Goal: Answer question/provide support

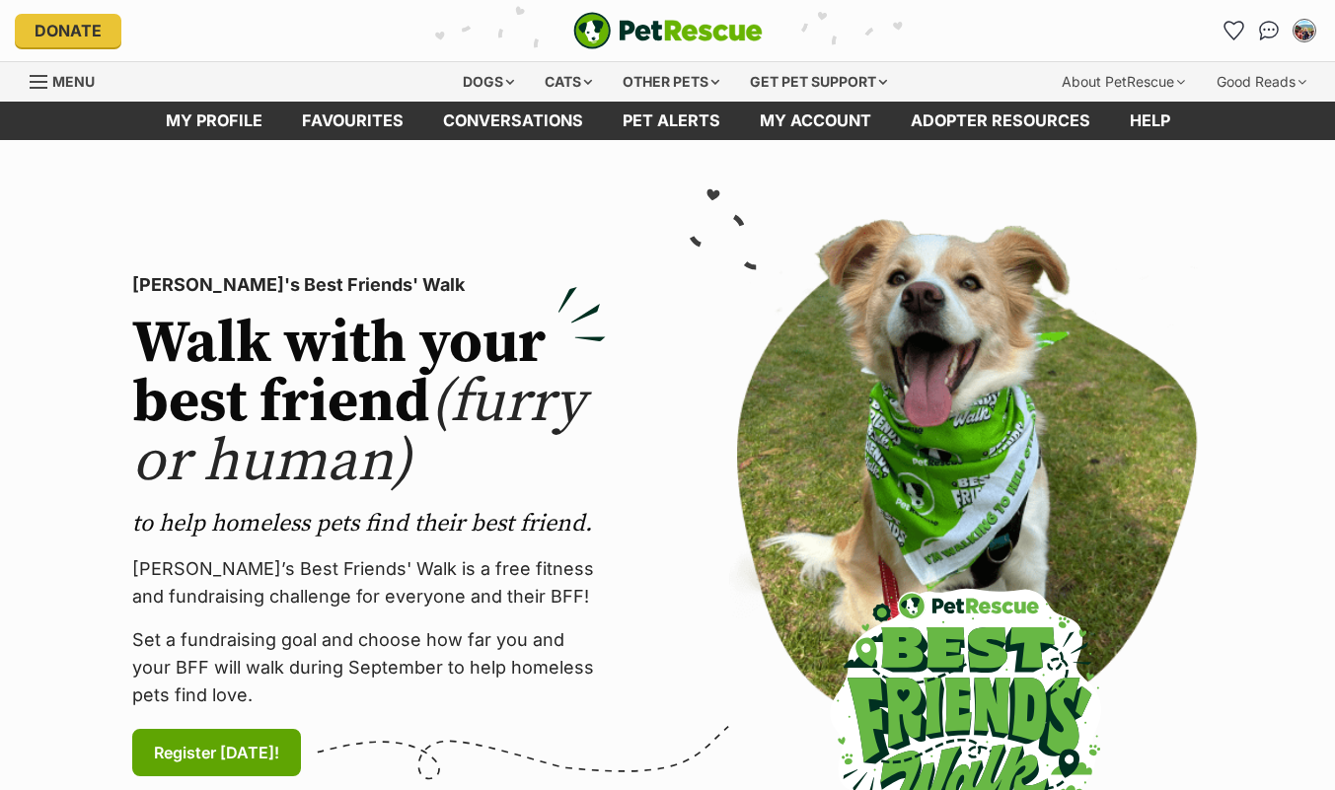
click at [1260, 34] on img "Conversations" at bounding box center [1269, 31] width 21 height 20
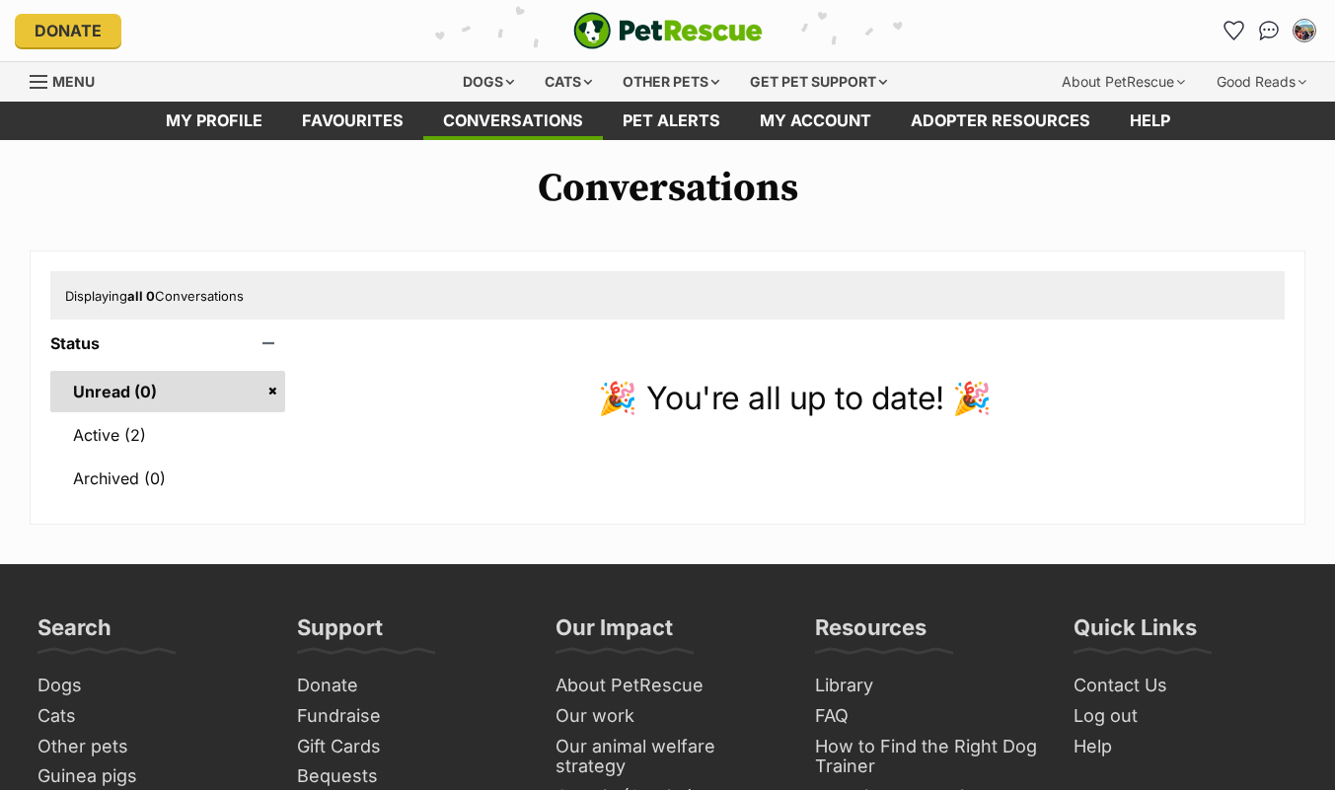
click at [107, 437] on link "Active (2)" at bounding box center [167, 434] width 235 height 41
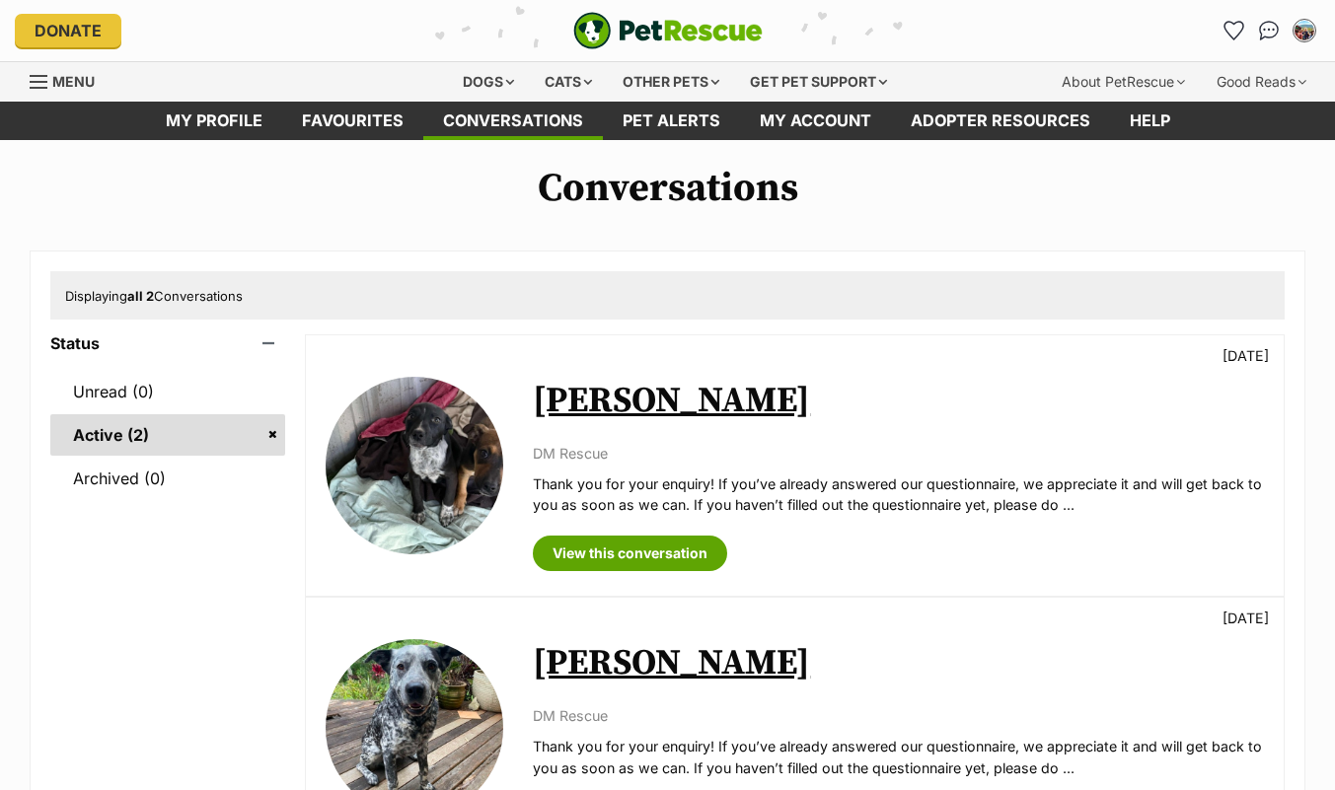
click at [607, 419] on link "[PERSON_NAME]" at bounding box center [671, 401] width 277 height 44
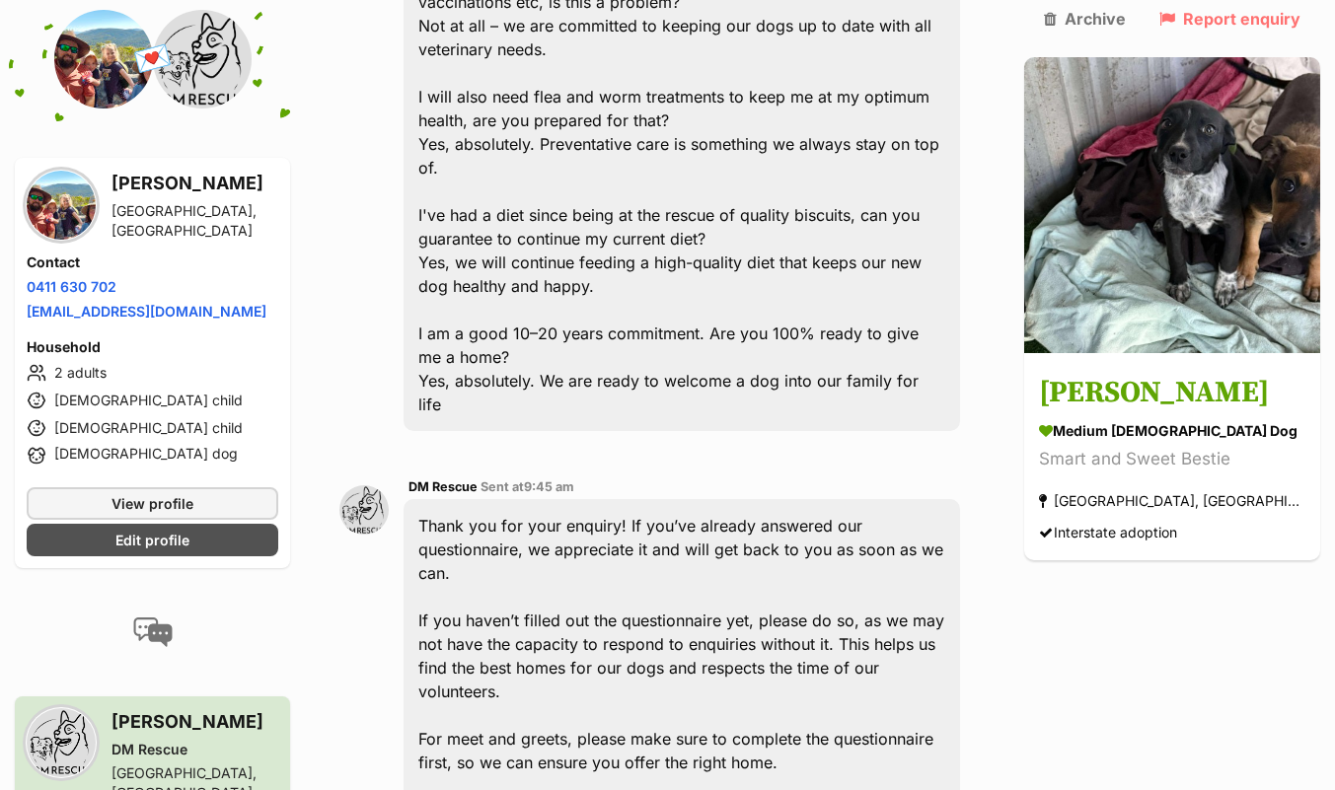
scroll to position [2537, 0]
click at [1207, 265] on img at bounding box center [1172, 205] width 296 height 296
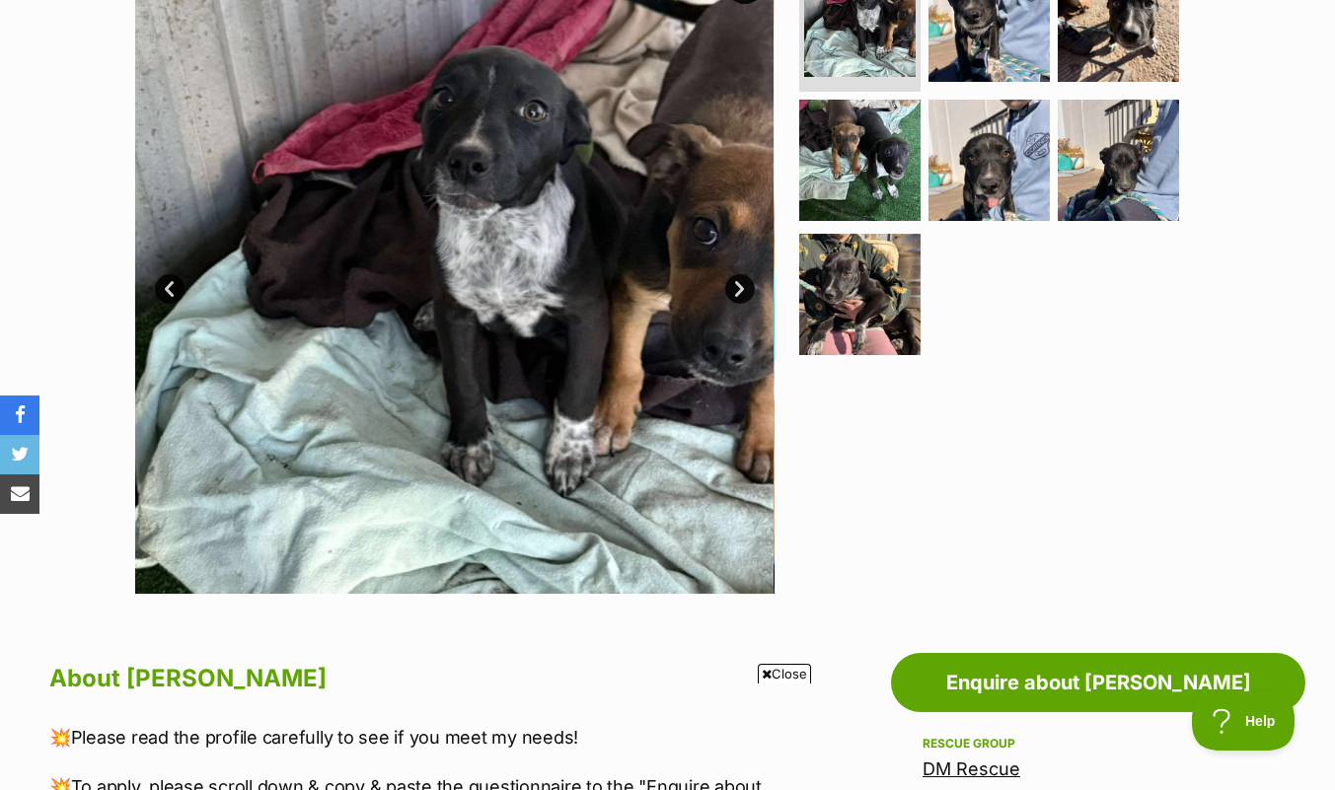
scroll to position [459, 0]
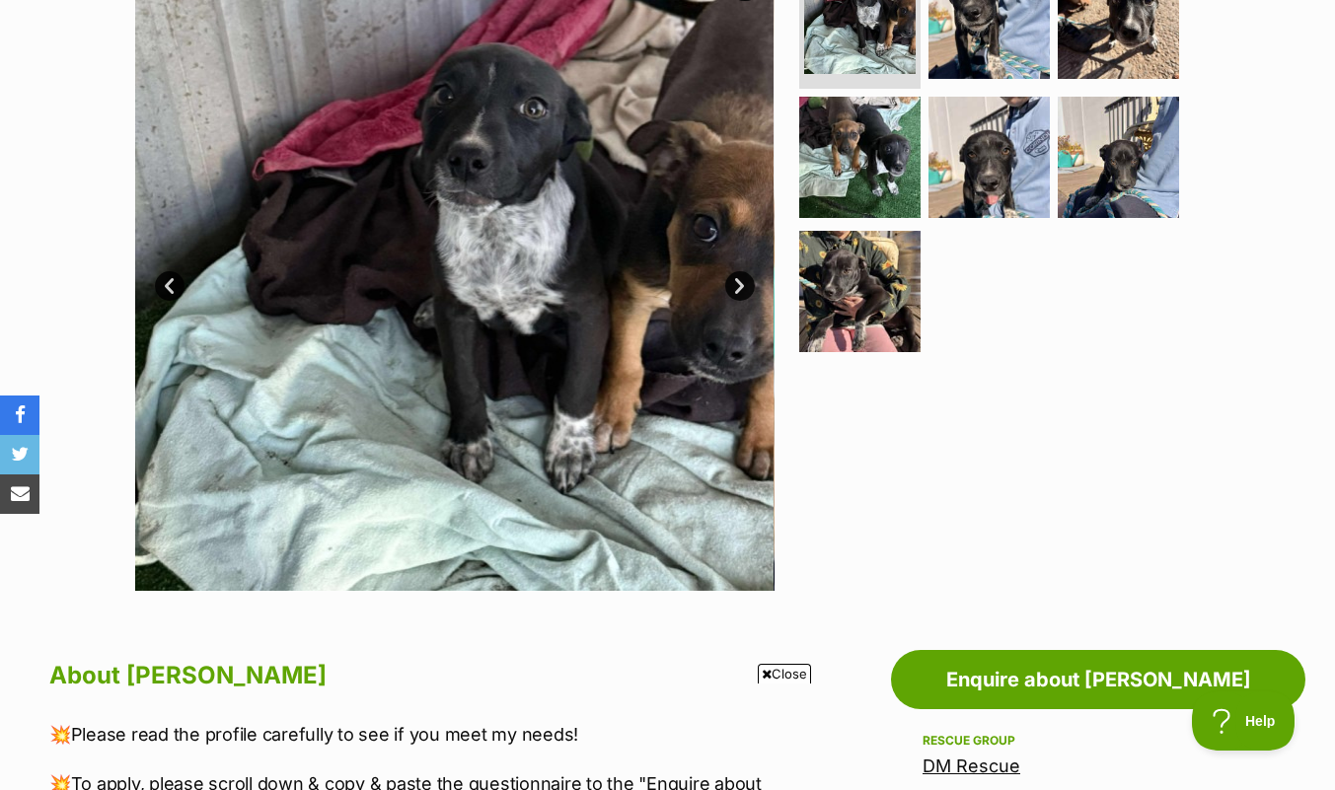
click at [783, 674] on span "Close" at bounding box center [784, 674] width 53 height 20
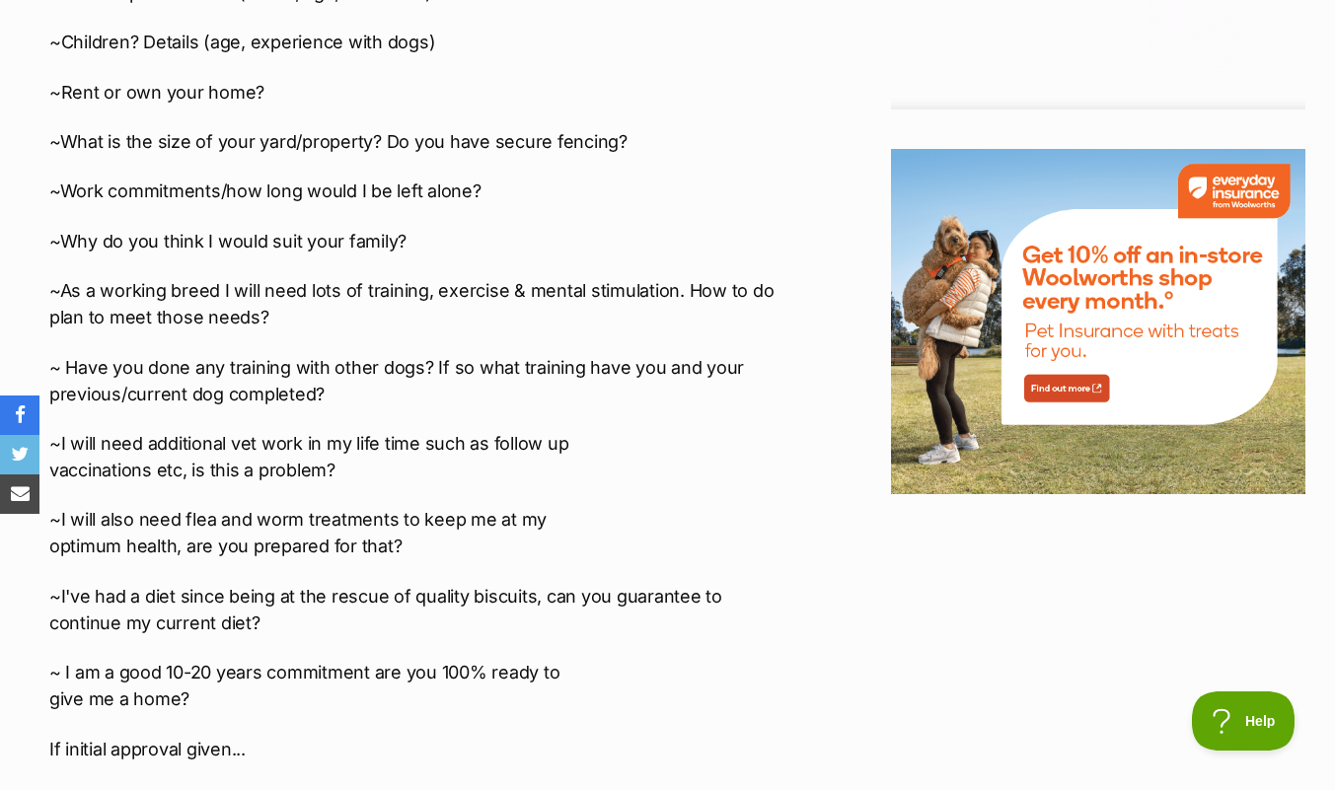
scroll to position [0, 0]
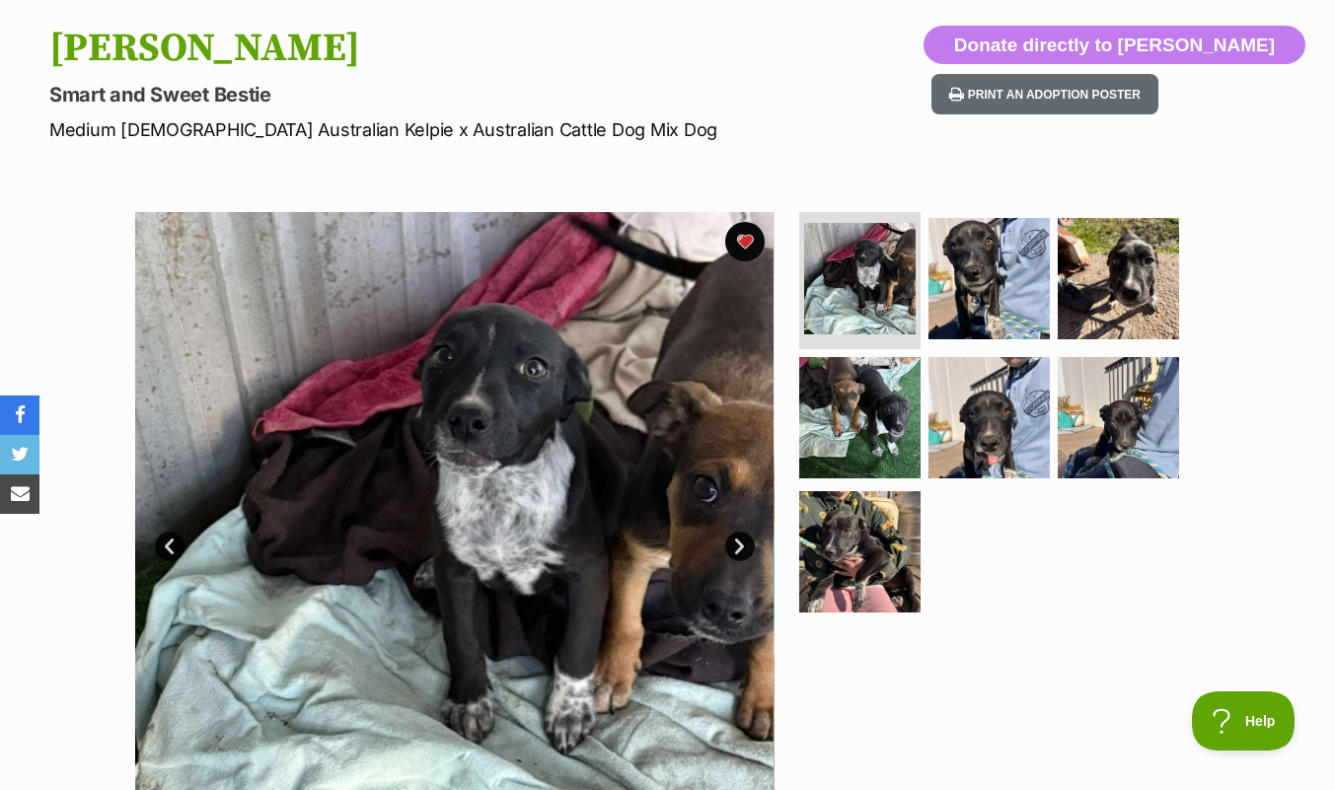
scroll to position [194, 0]
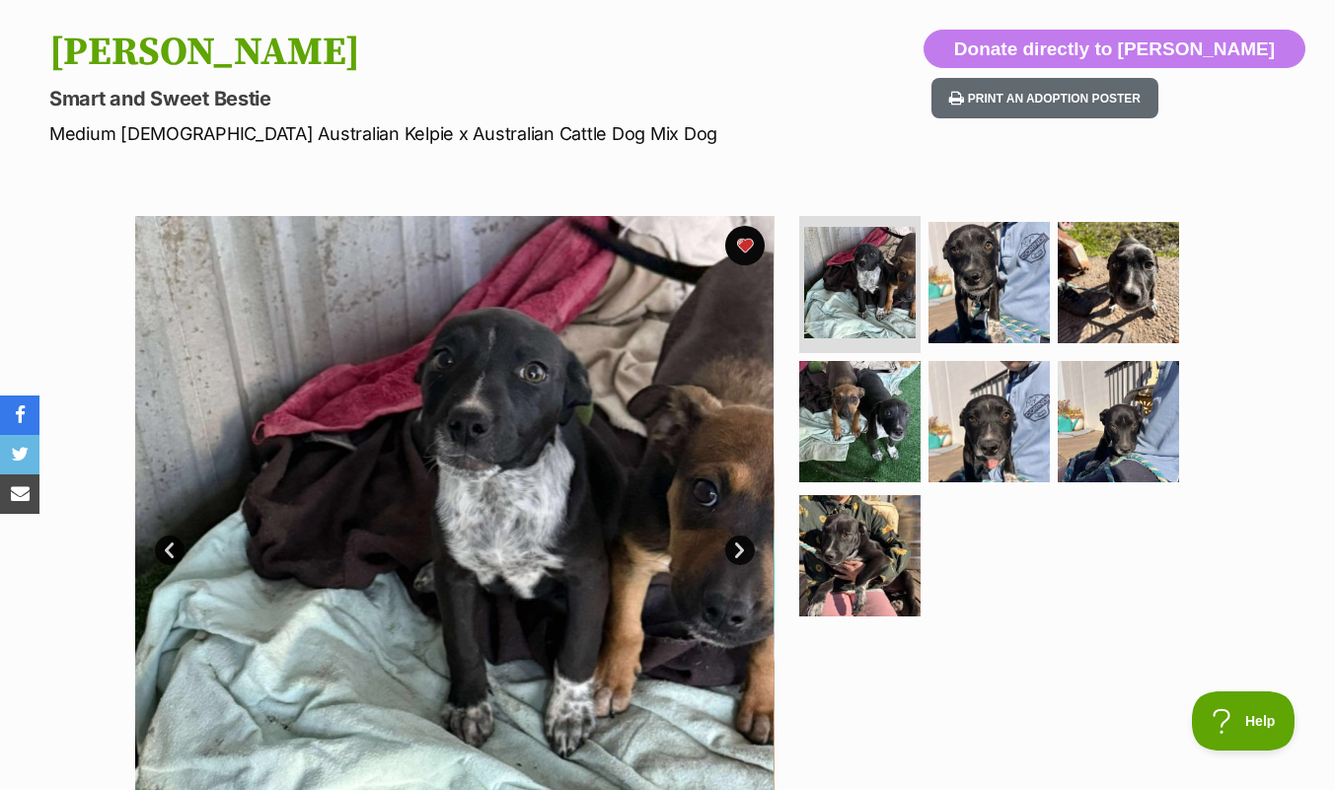
click at [1105, 431] on img at bounding box center [1118, 421] width 121 height 121
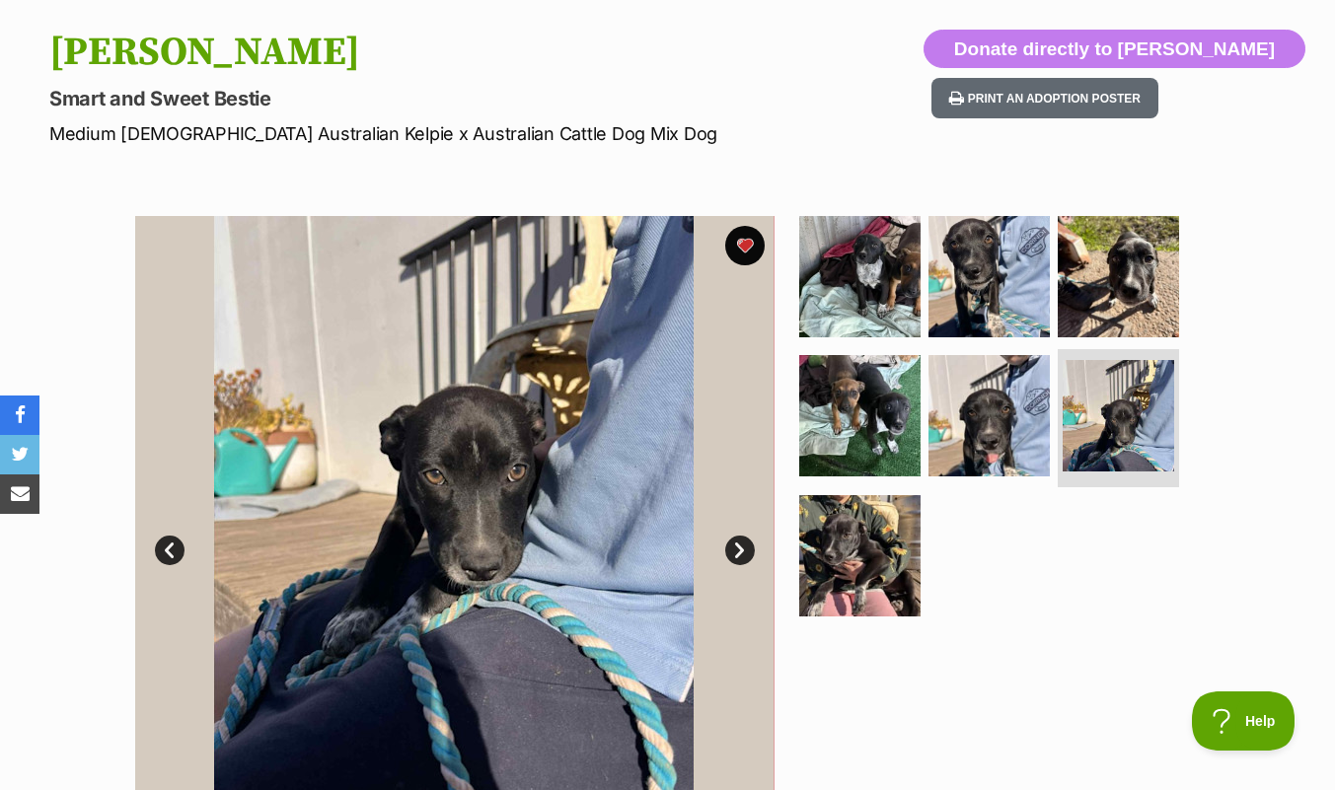
click at [849, 555] on img at bounding box center [859, 555] width 121 height 121
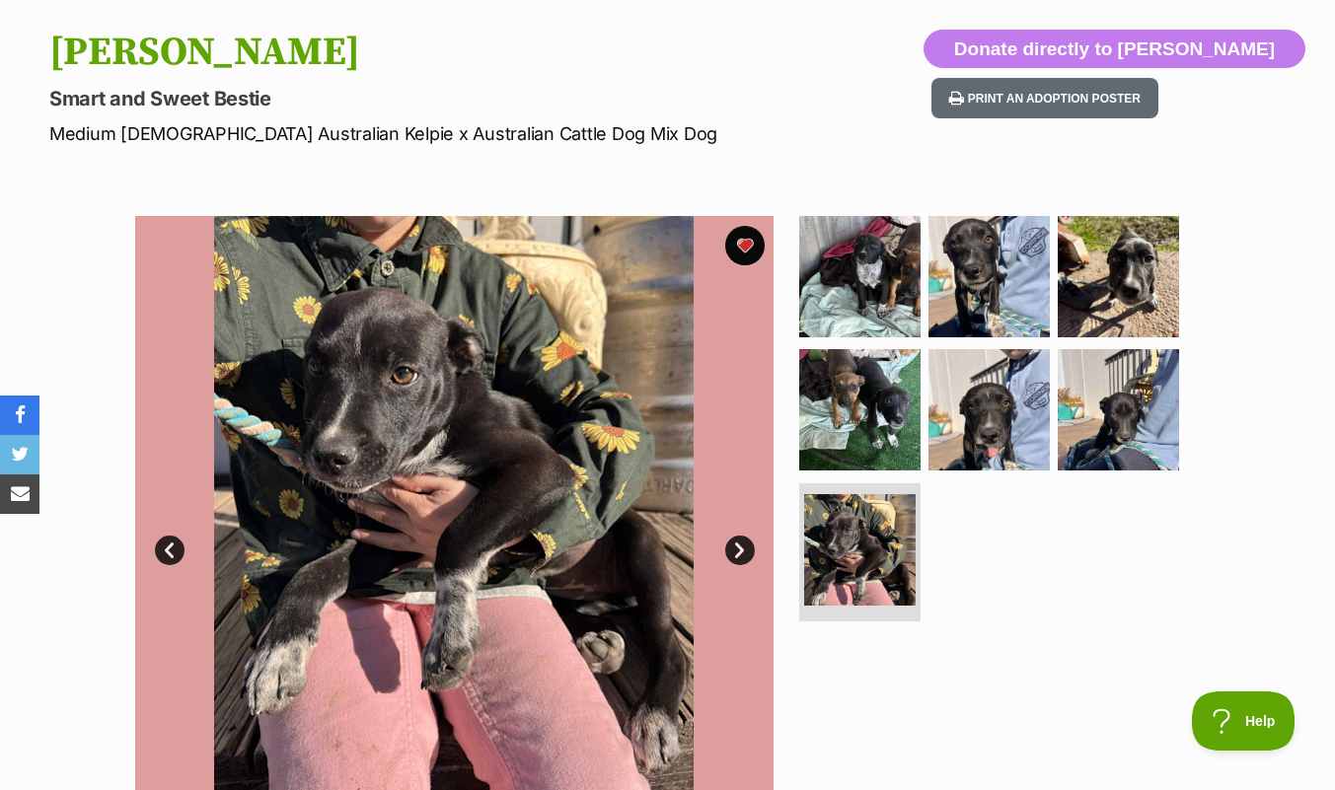
click at [849, 405] on img at bounding box center [859, 409] width 121 height 121
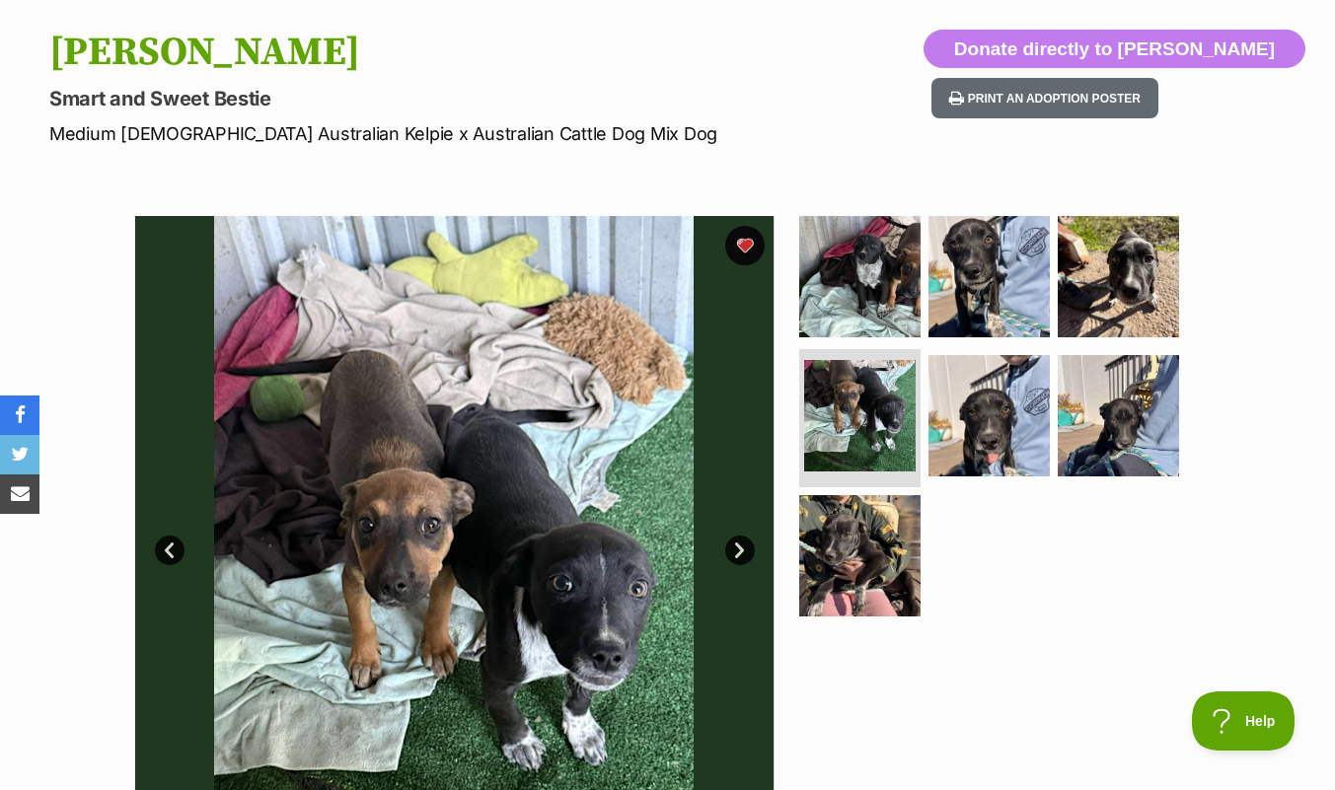
click at [996, 431] on img at bounding box center [989, 415] width 121 height 121
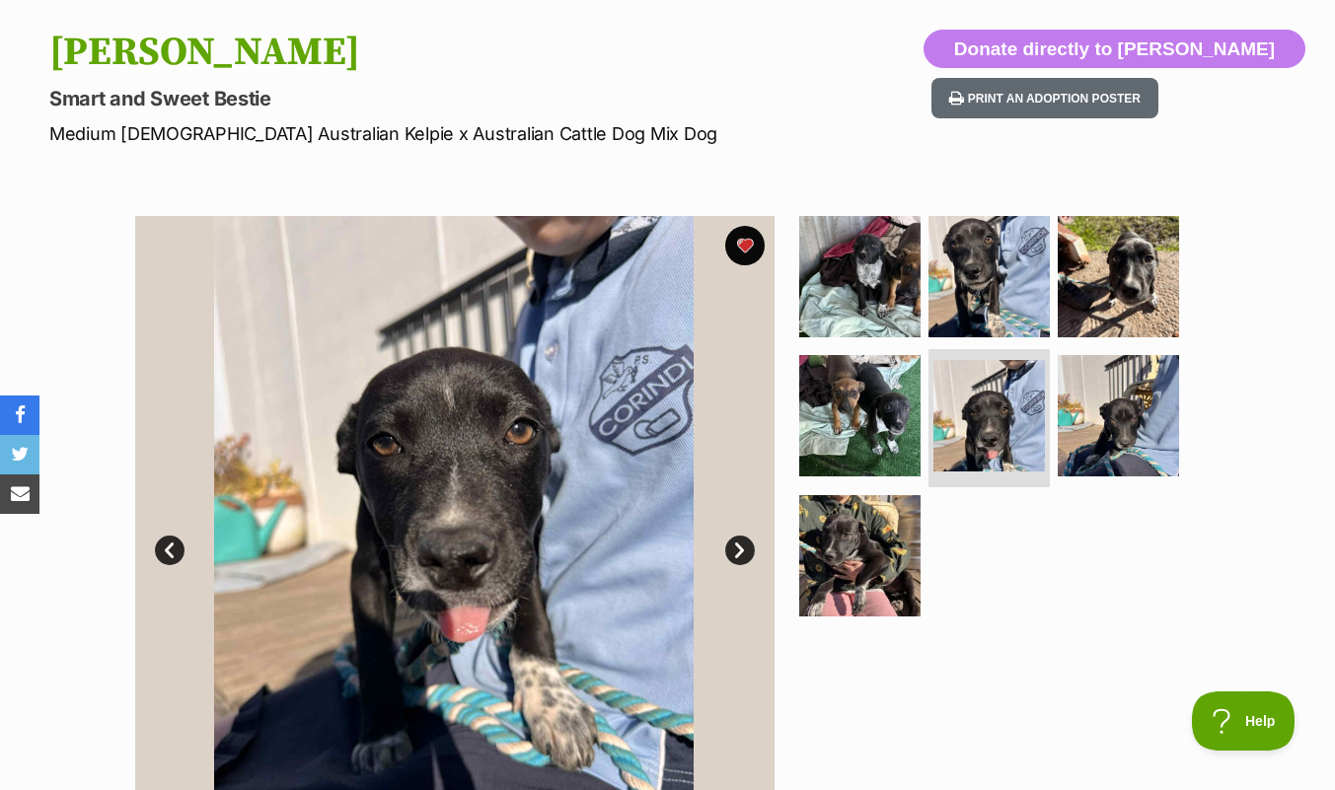
click at [1127, 281] on img at bounding box center [1118, 276] width 121 height 121
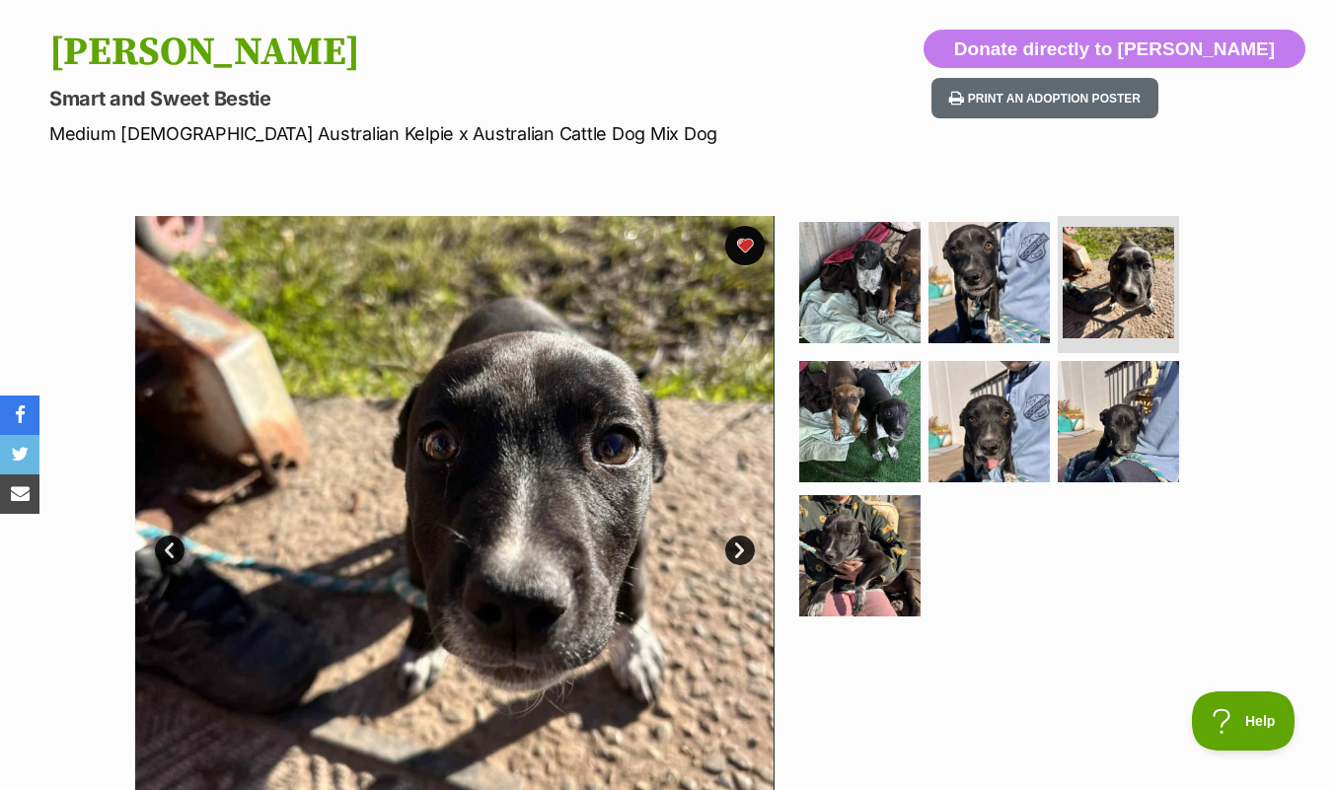
click at [872, 296] on img at bounding box center [859, 282] width 121 height 121
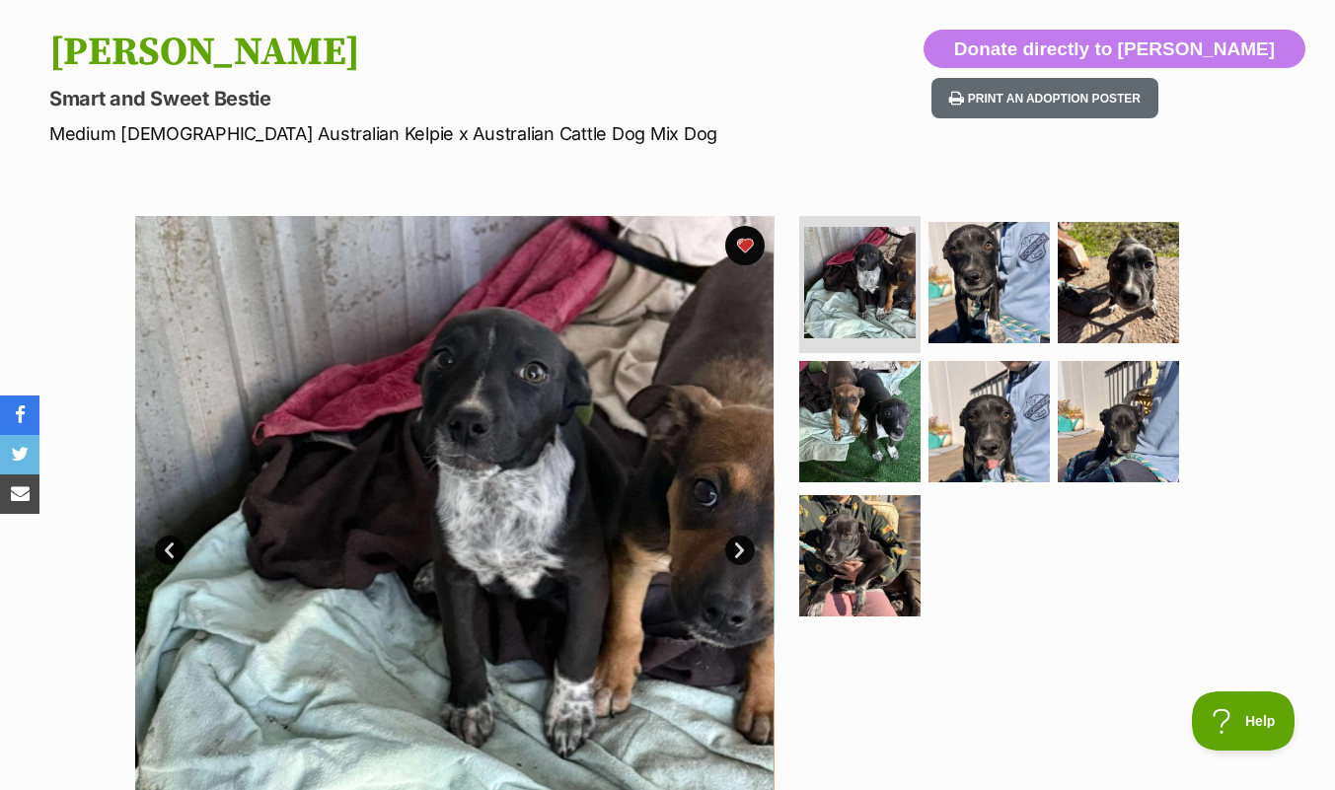
click at [876, 416] on img at bounding box center [859, 421] width 121 height 121
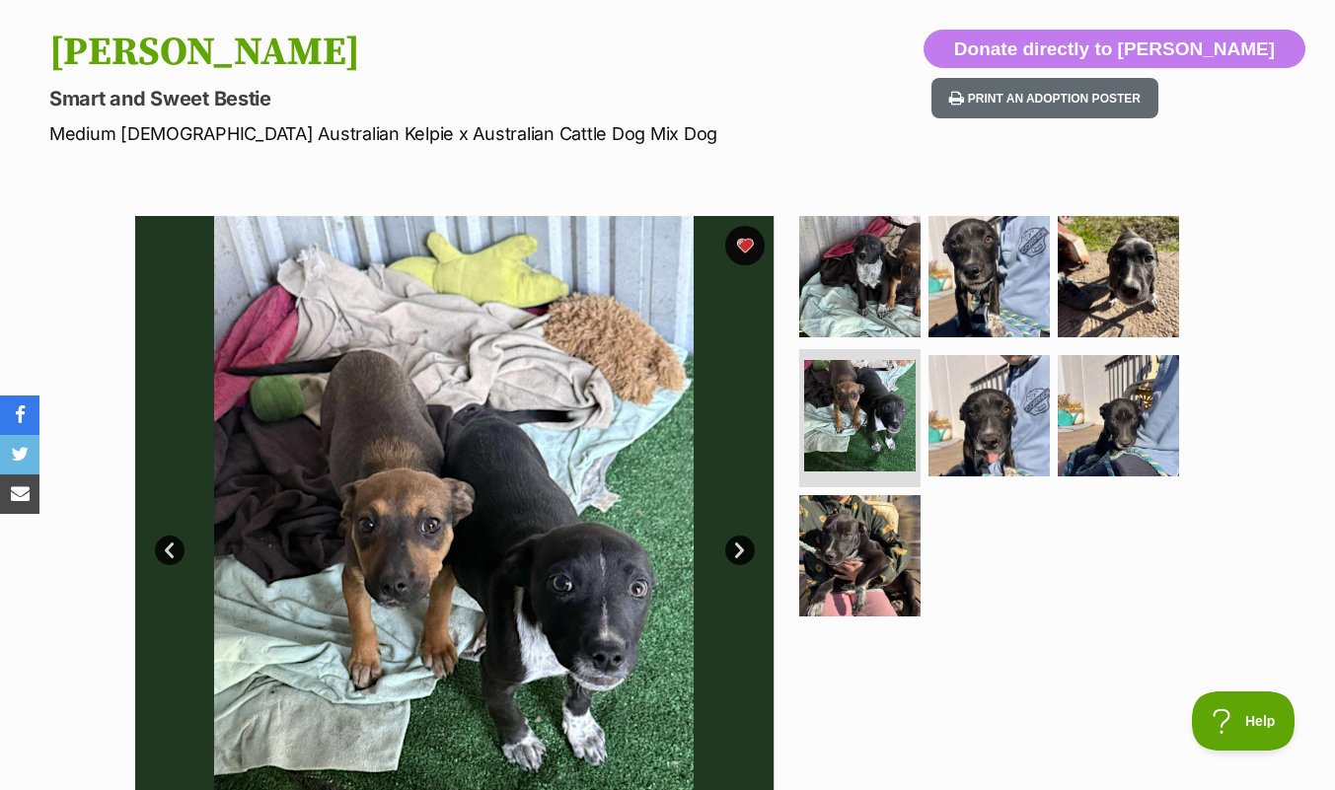
click at [869, 552] on img at bounding box center [859, 555] width 121 height 121
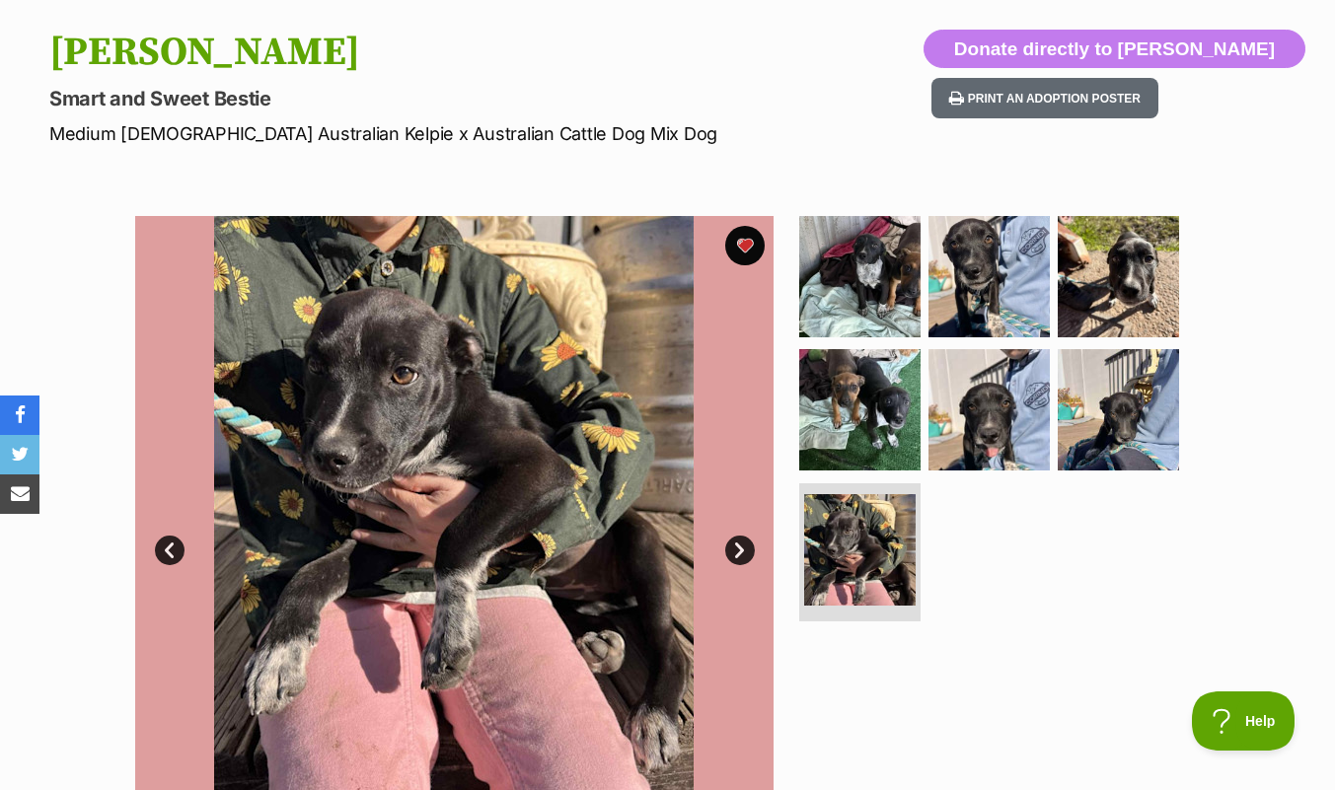
click at [867, 415] on img at bounding box center [859, 409] width 121 height 121
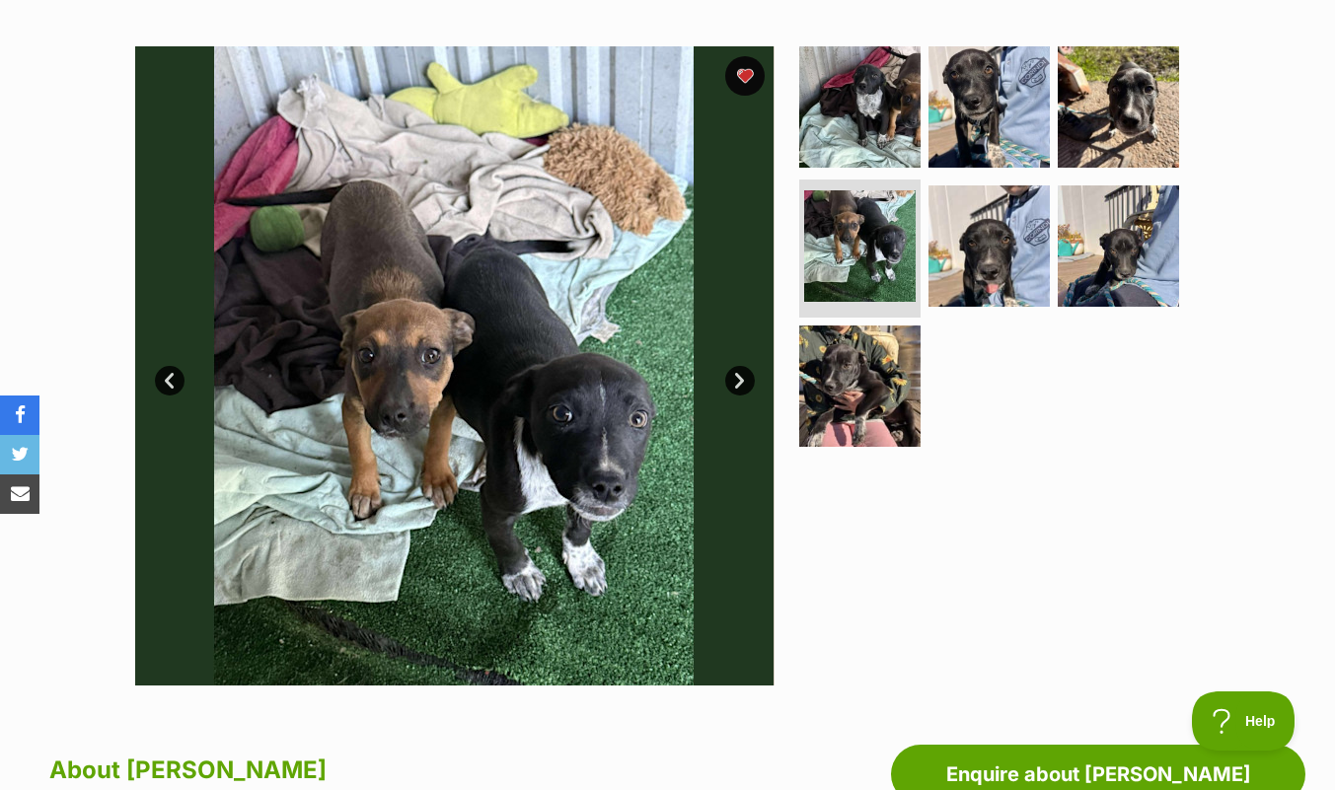
scroll to position [352, 0]
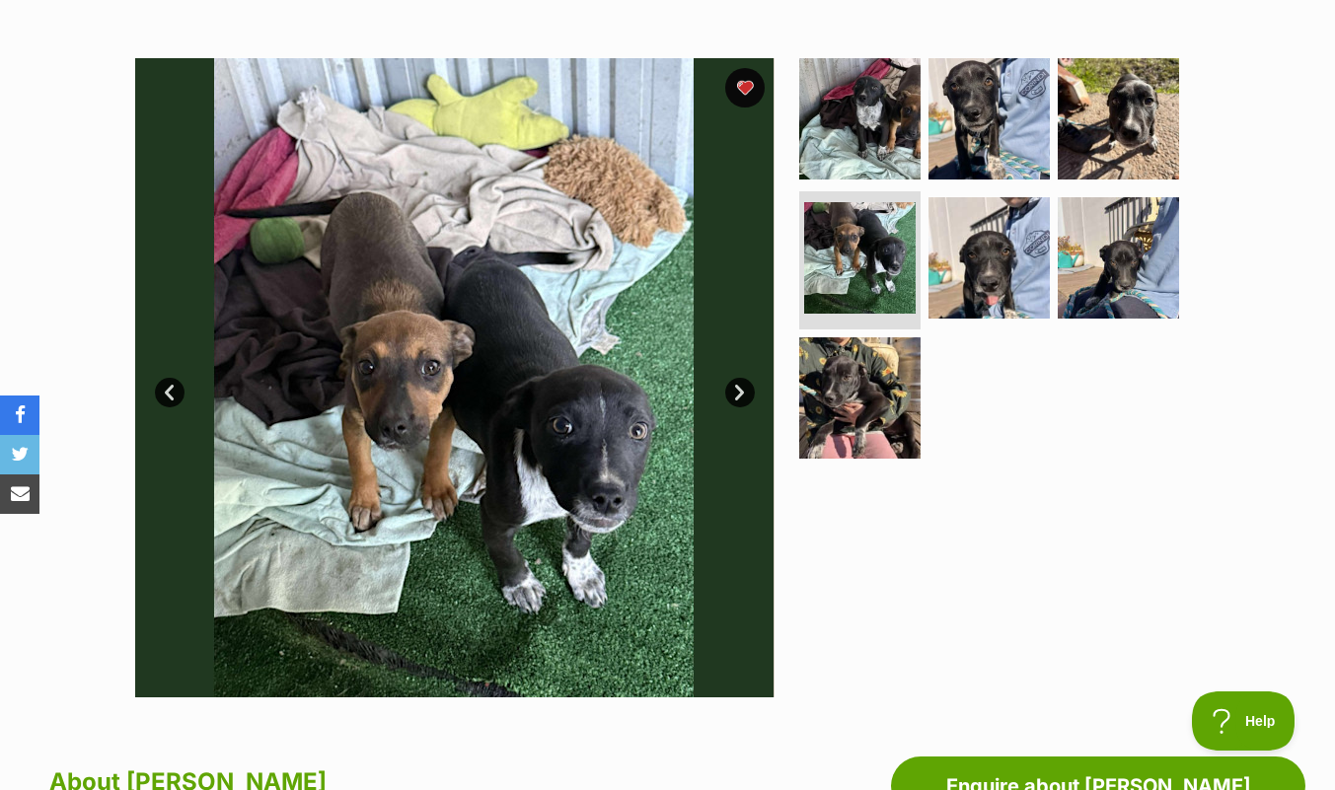
click at [877, 389] on img at bounding box center [859, 397] width 121 height 121
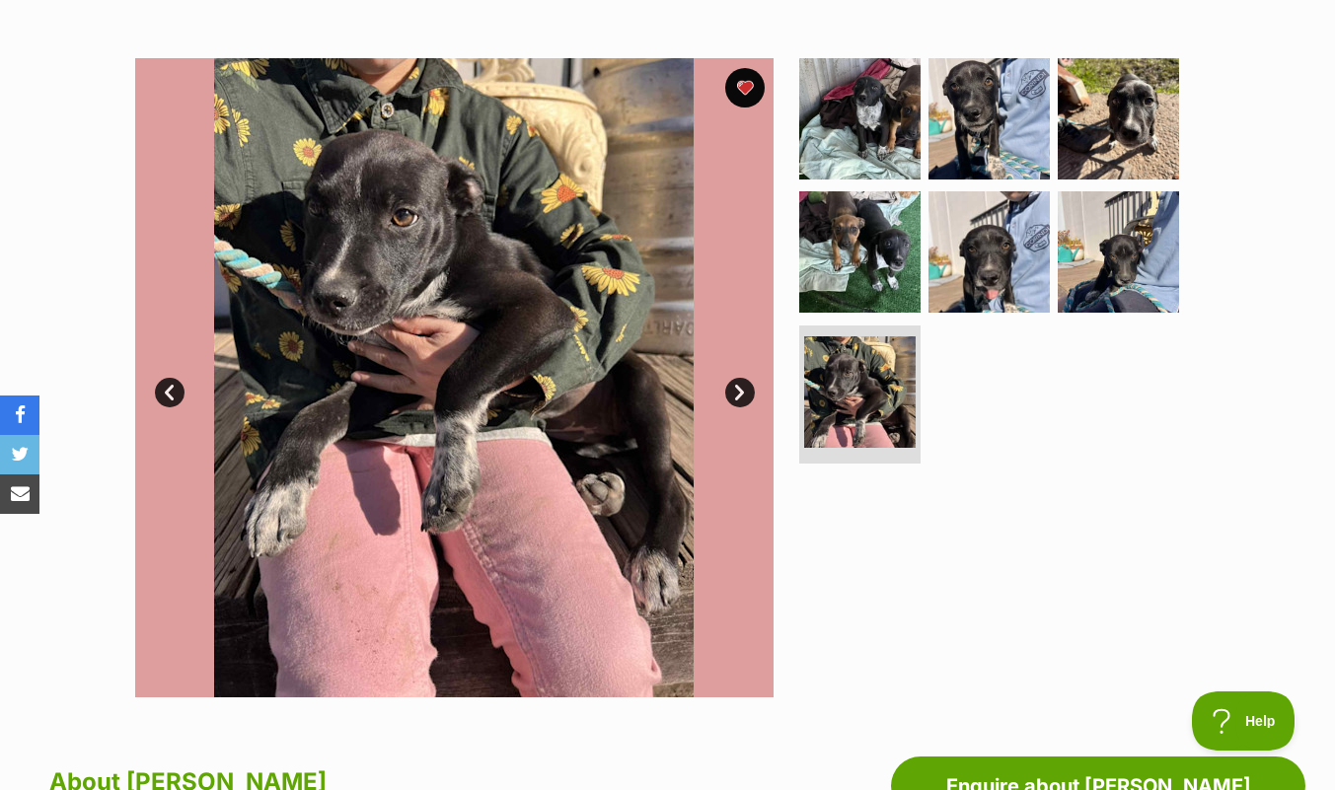
click at [860, 256] on img at bounding box center [859, 251] width 121 height 121
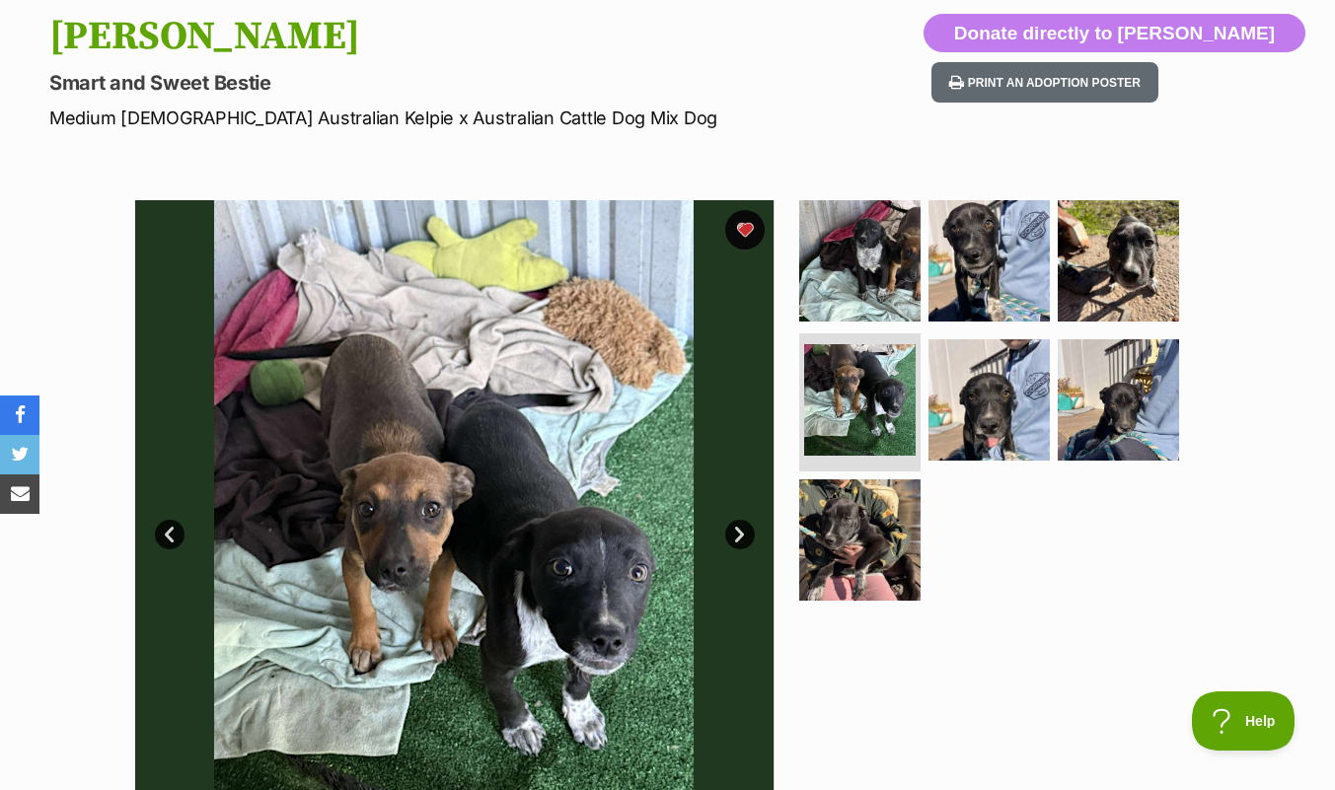
scroll to position [208, 0]
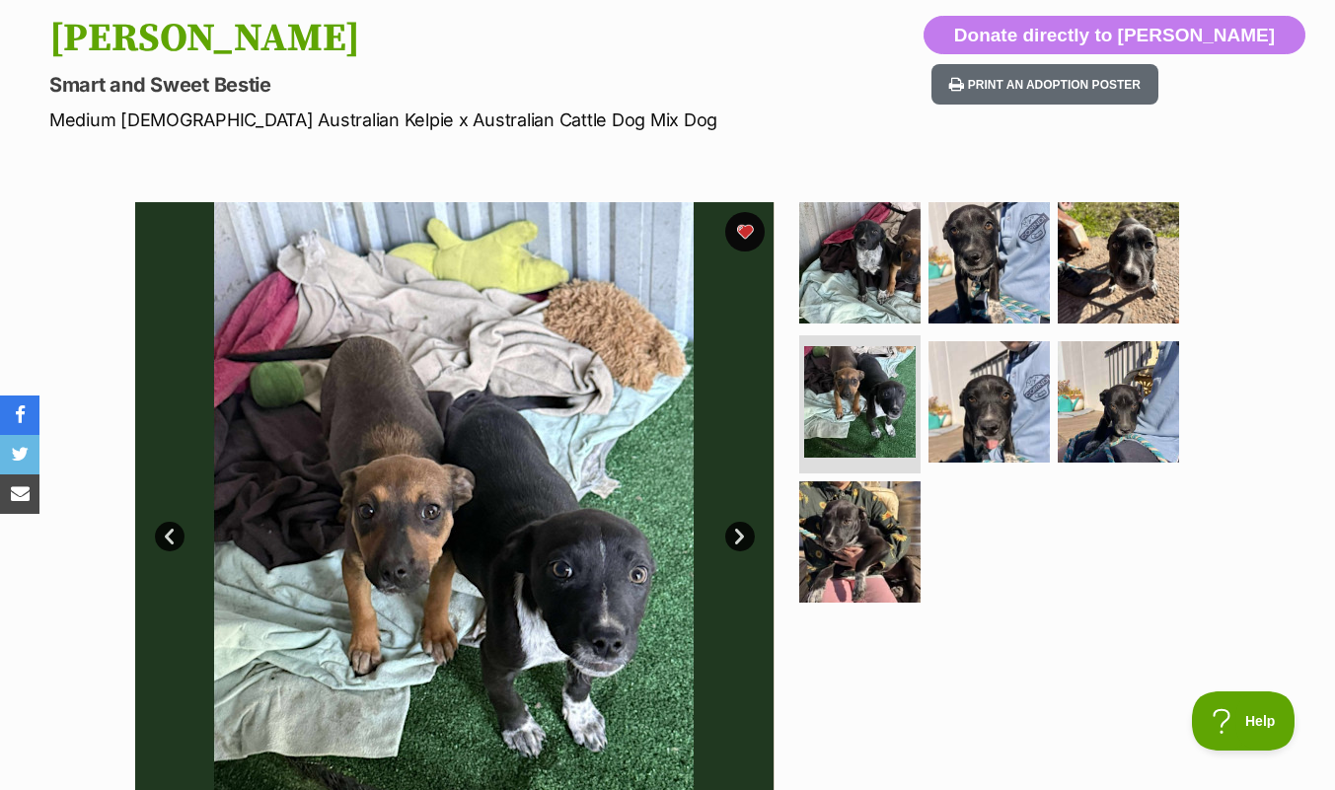
click at [1136, 245] on img at bounding box center [1118, 262] width 121 height 121
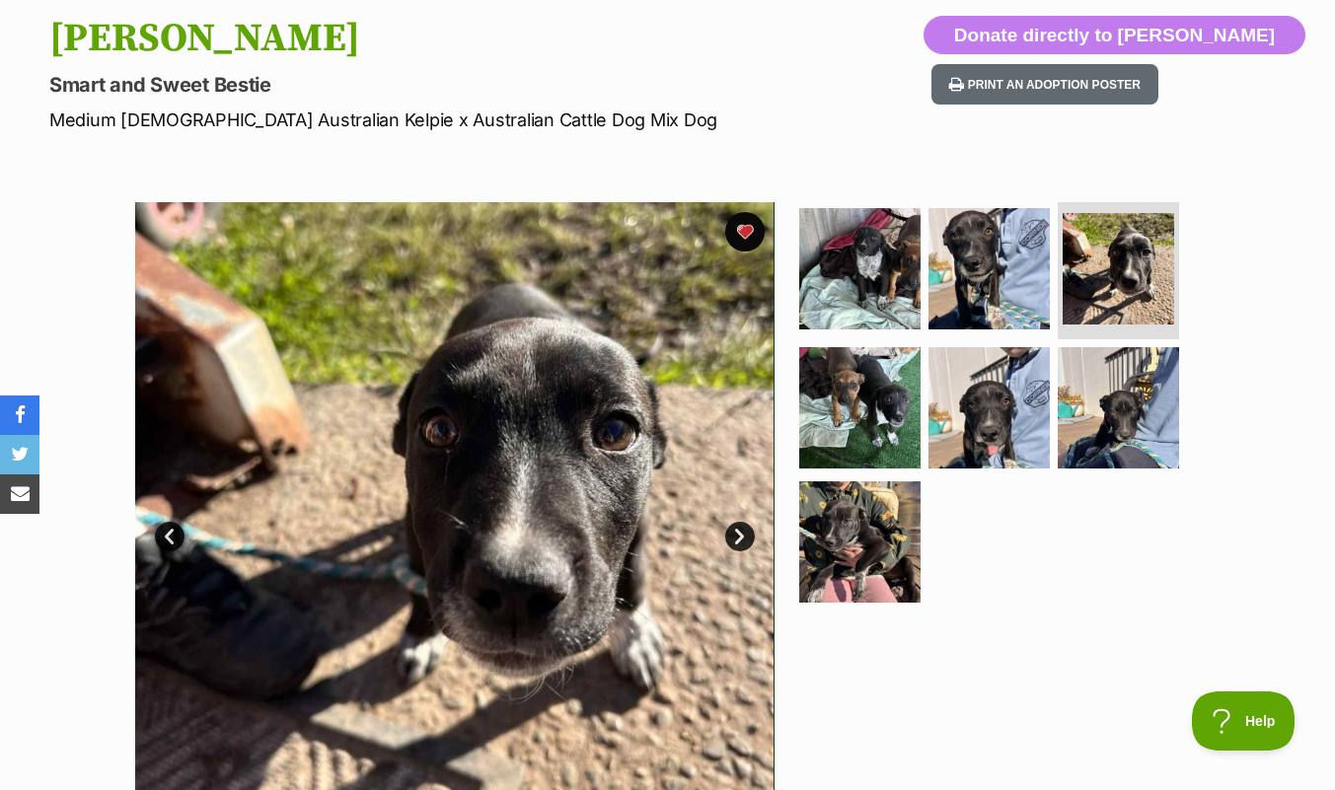
click at [995, 272] on img at bounding box center [989, 268] width 121 height 121
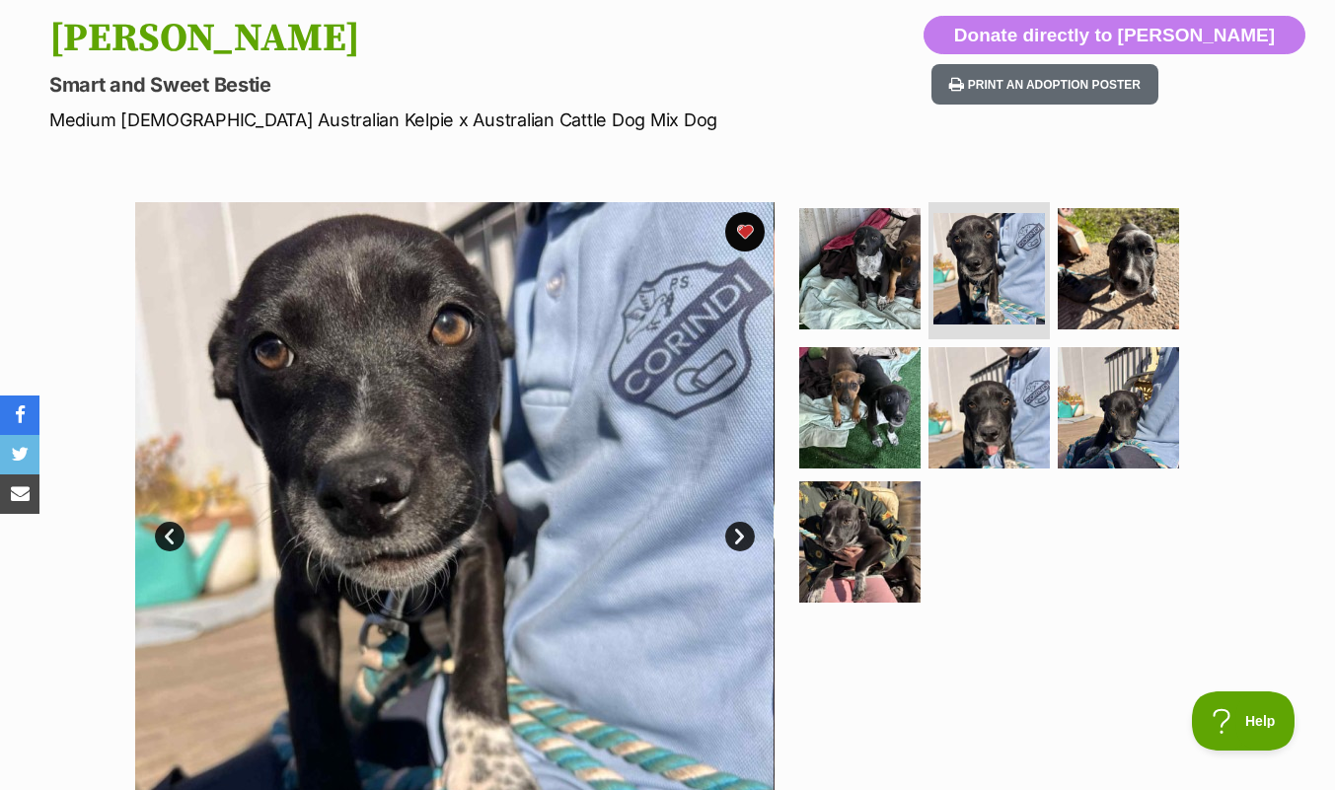
click at [875, 282] on img at bounding box center [859, 268] width 121 height 121
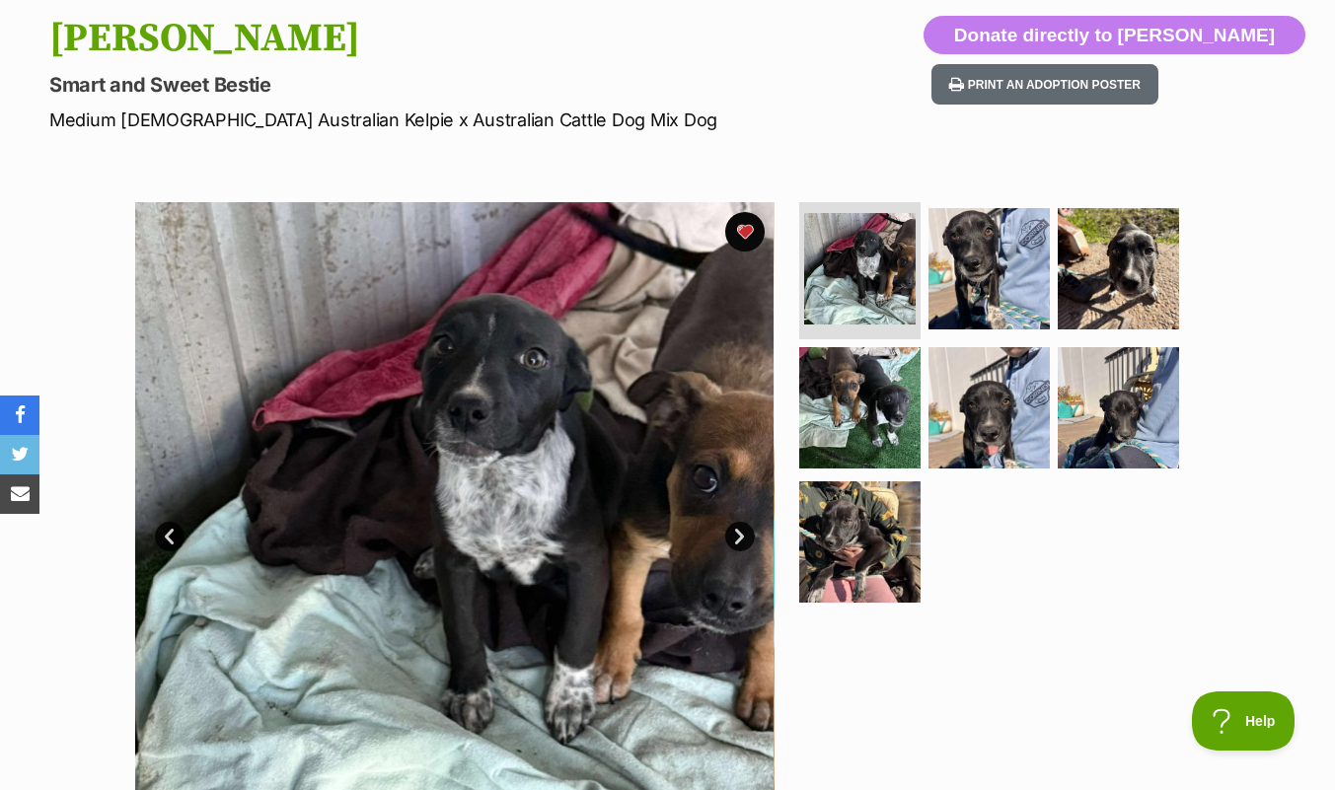
click at [857, 404] on img at bounding box center [859, 407] width 121 height 121
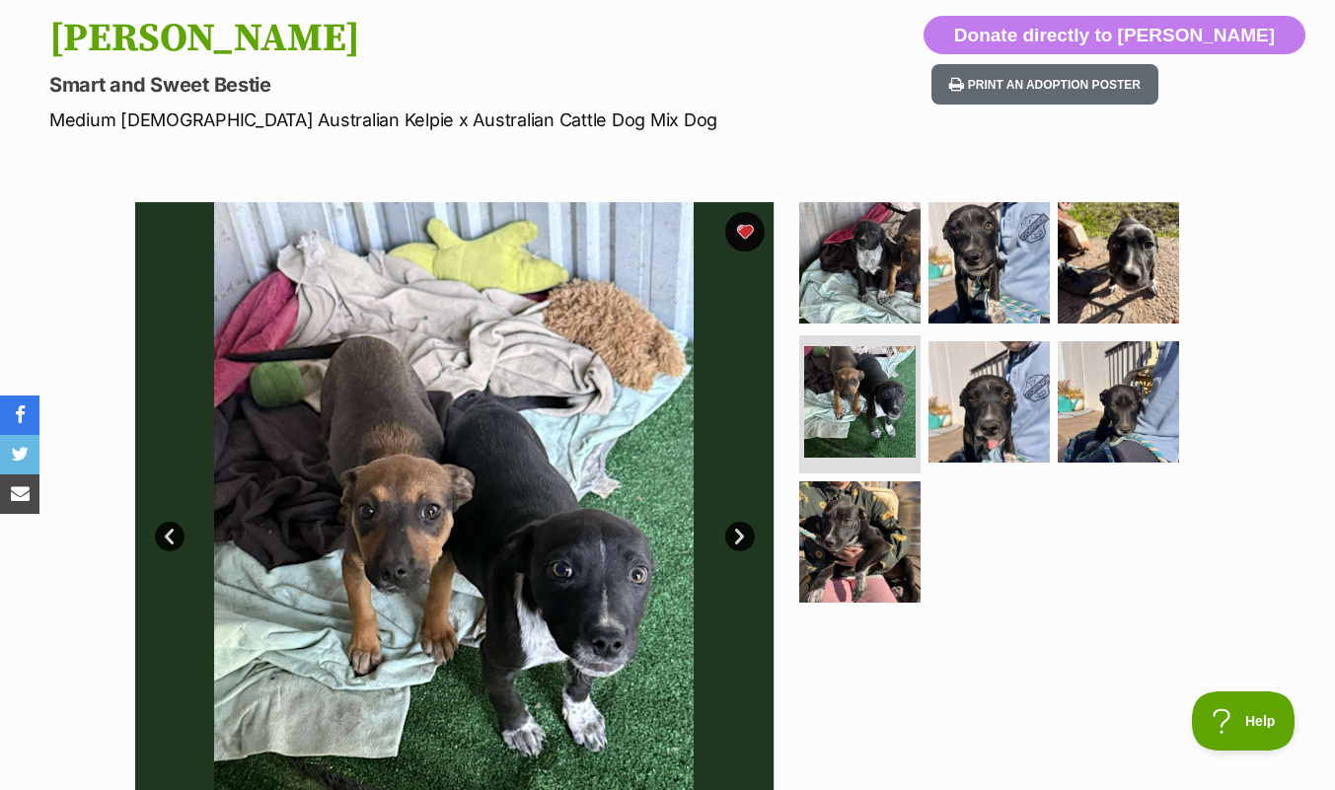
click at [868, 263] on img at bounding box center [859, 262] width 121 height 121
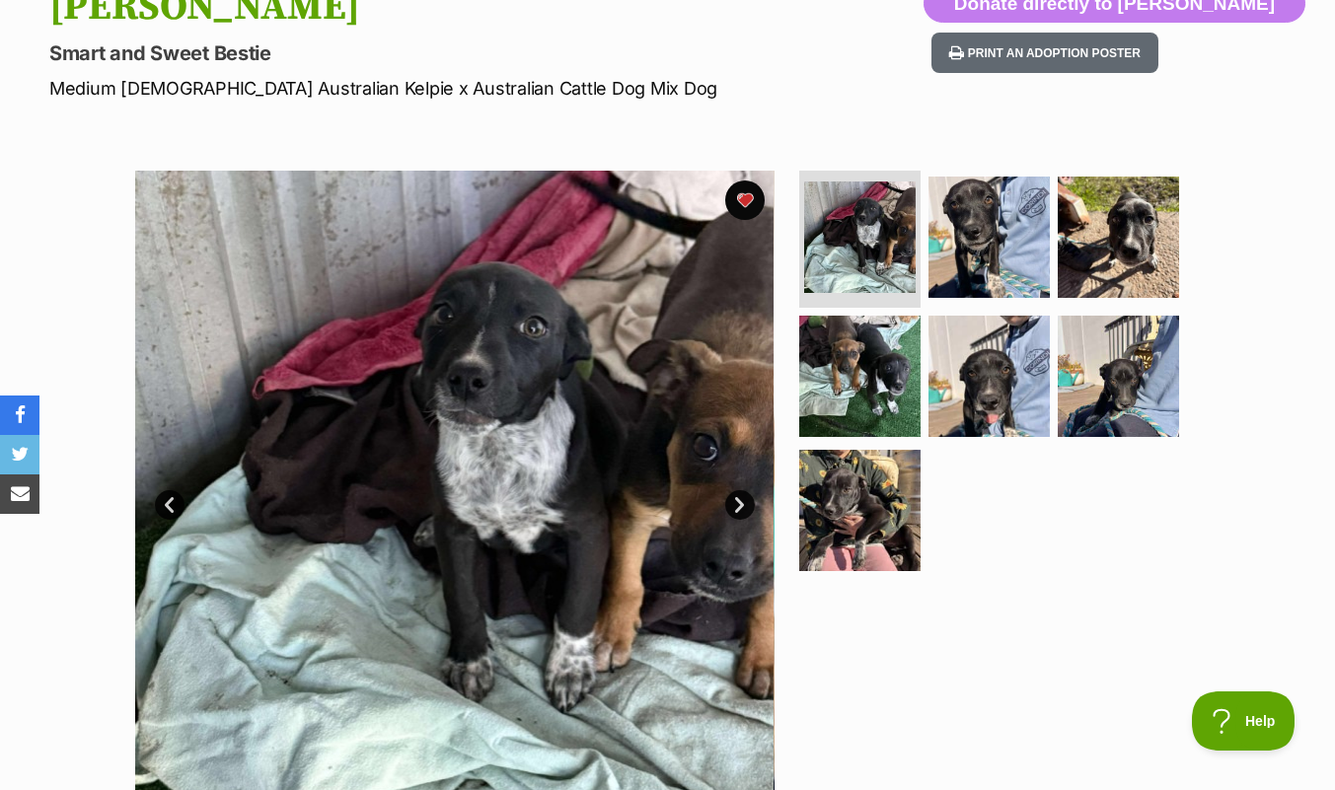
scroll to position [0, 0]
click at [870, 505] on img at bounding box center [859, 510] width 121 height 121
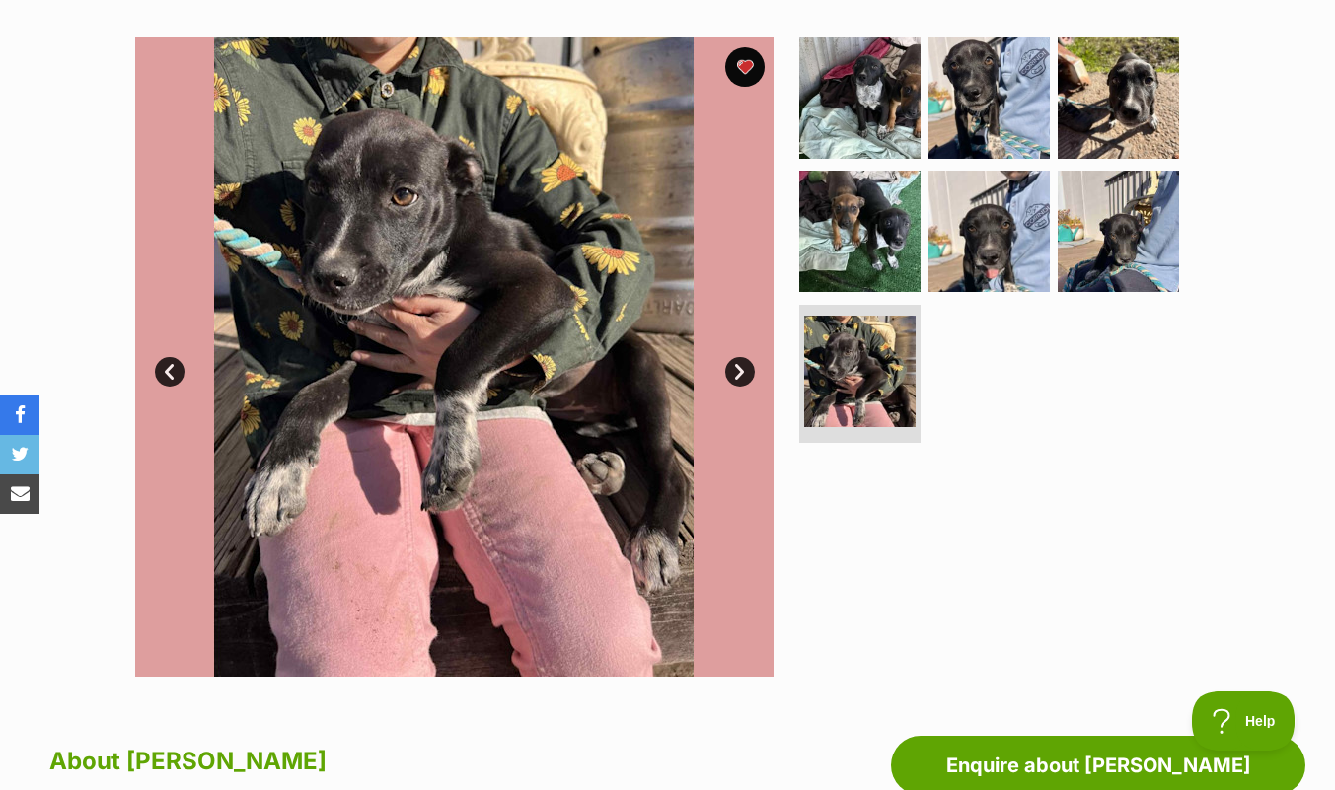
scroll to position [372, 0]
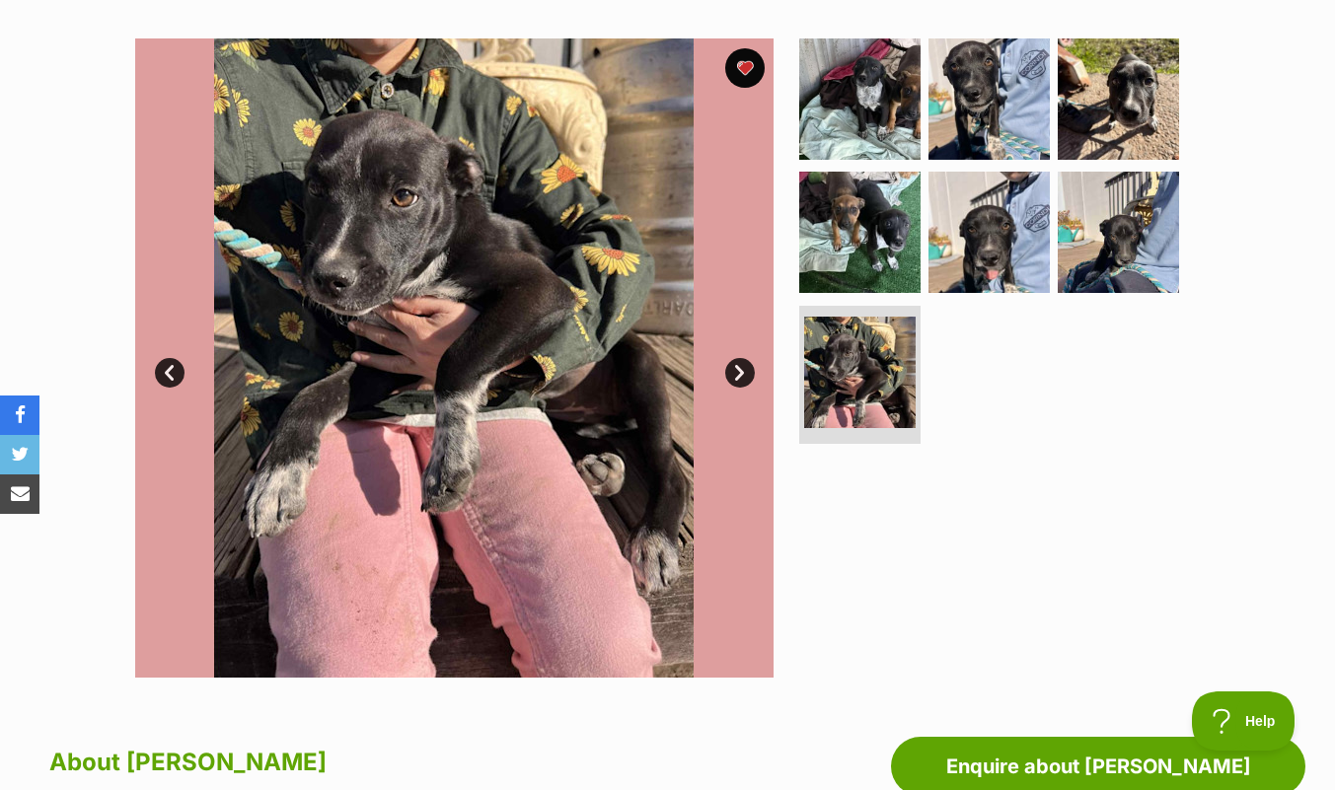
click at [1080, 110] on img at bounding box center [1118, 98] width 121 height 121
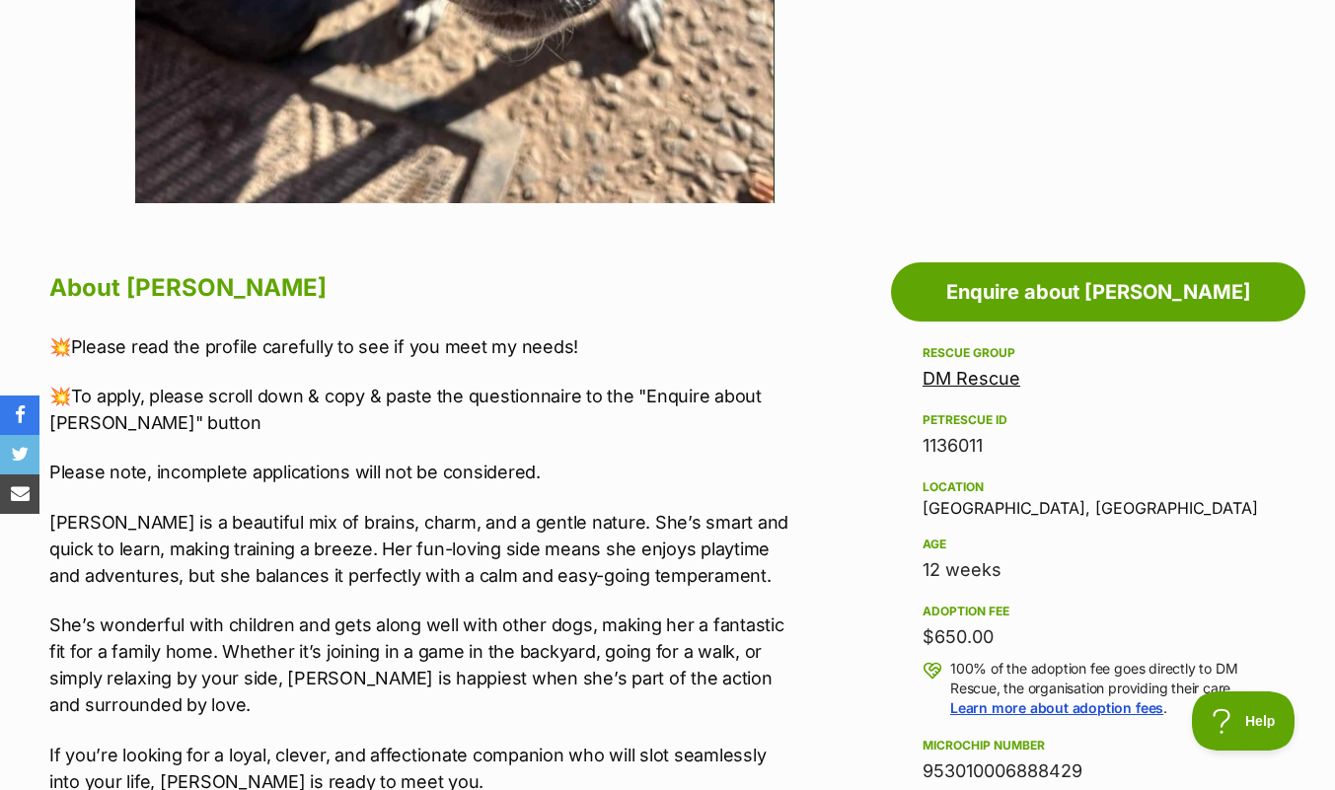
scroll to position [0, 0]
